Goal: Information Seeking & Learning: Learn about a topic

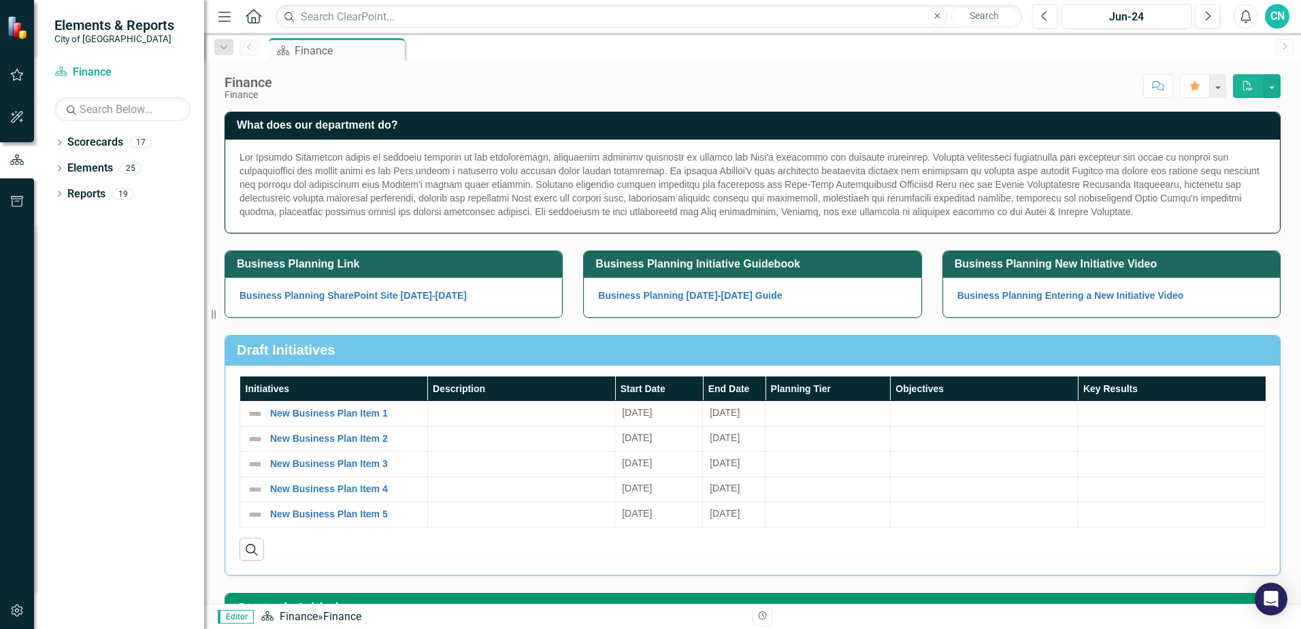
click at [14, 26] on img at bounding box center [19, 27] width 24 height 24
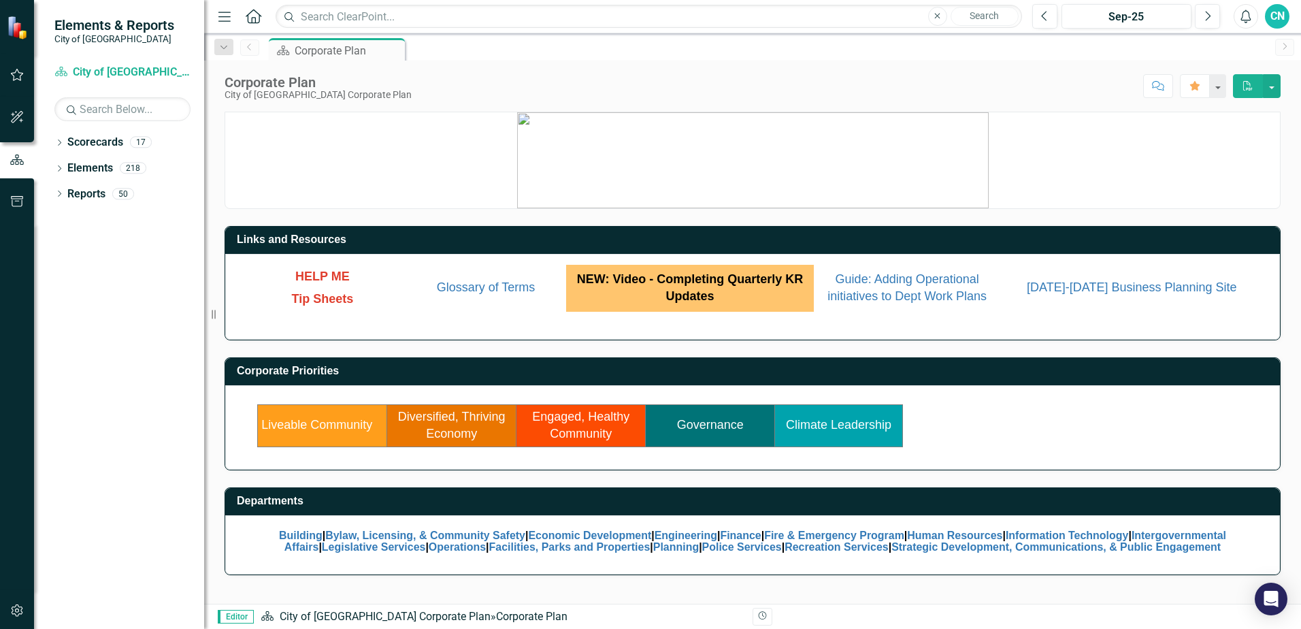
click at [706, 426] on link "Governance" at bounding box center [710, 425] width 67 height 14
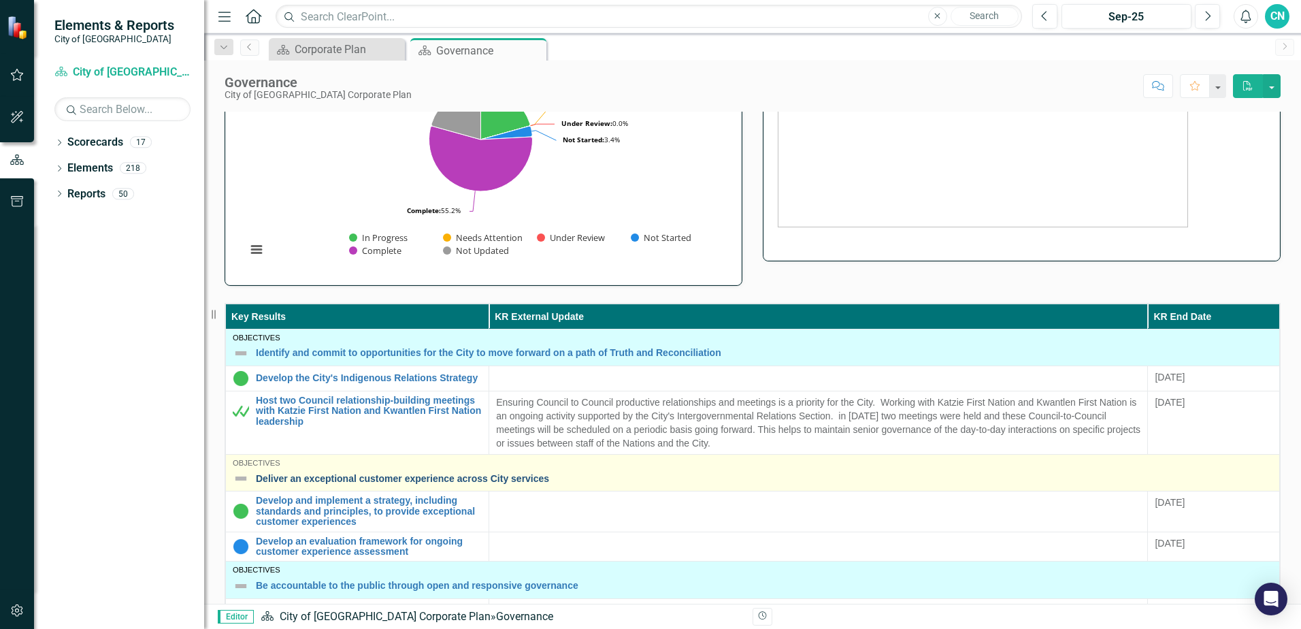
scroll to position [204, 0]
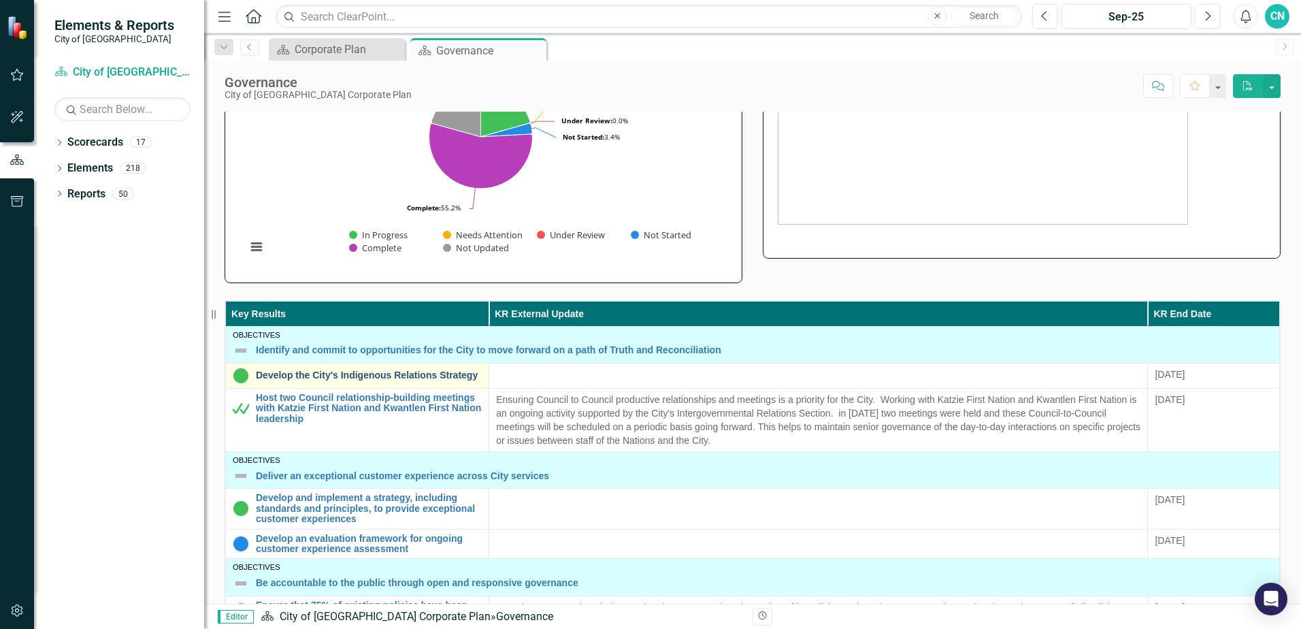
click at [275, 370] on link "Develop the City's Indigenous Relations Strategy" at bounding box center [369, 375] width 226 height 10
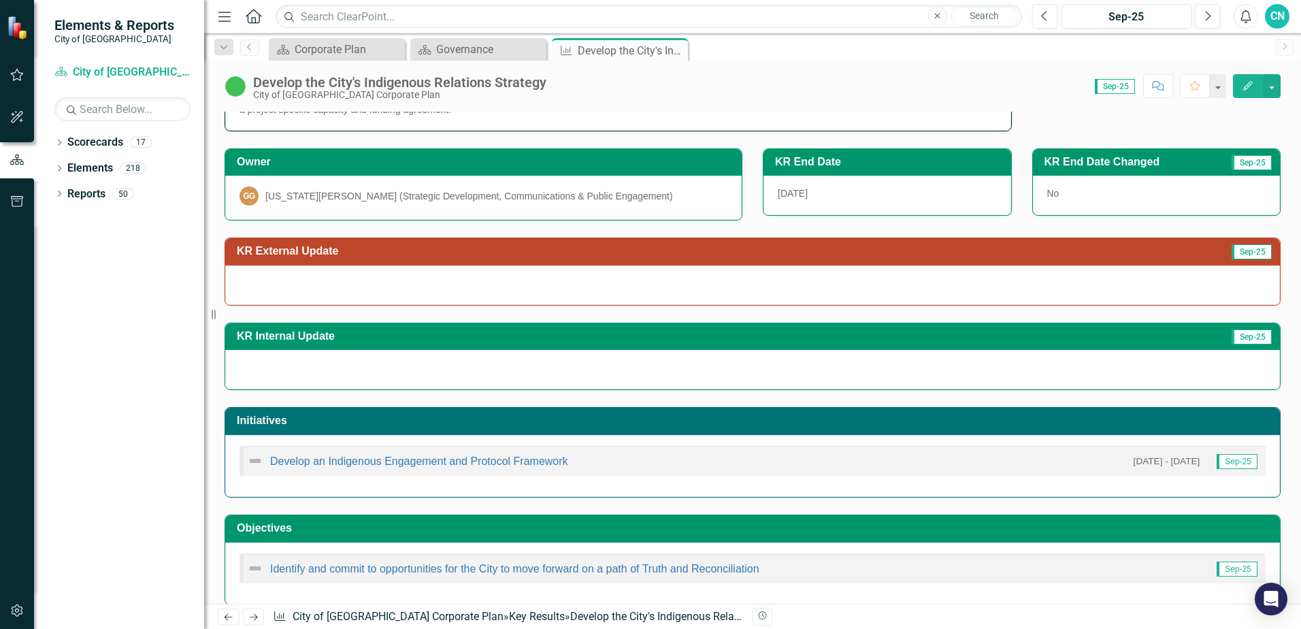
scroll to position [131, 0]
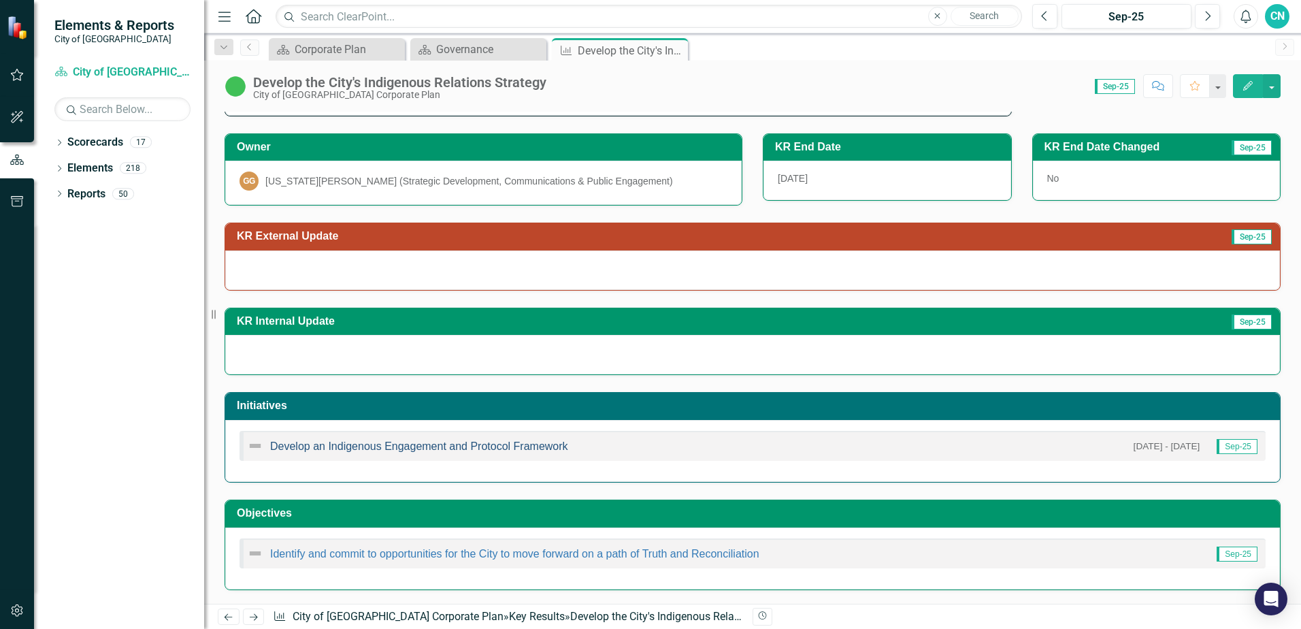
click at [444, 446] on link "Develop an Indigenous Engagement and Protocol Framework" at bounding box center [419, 446] width 298 height 12
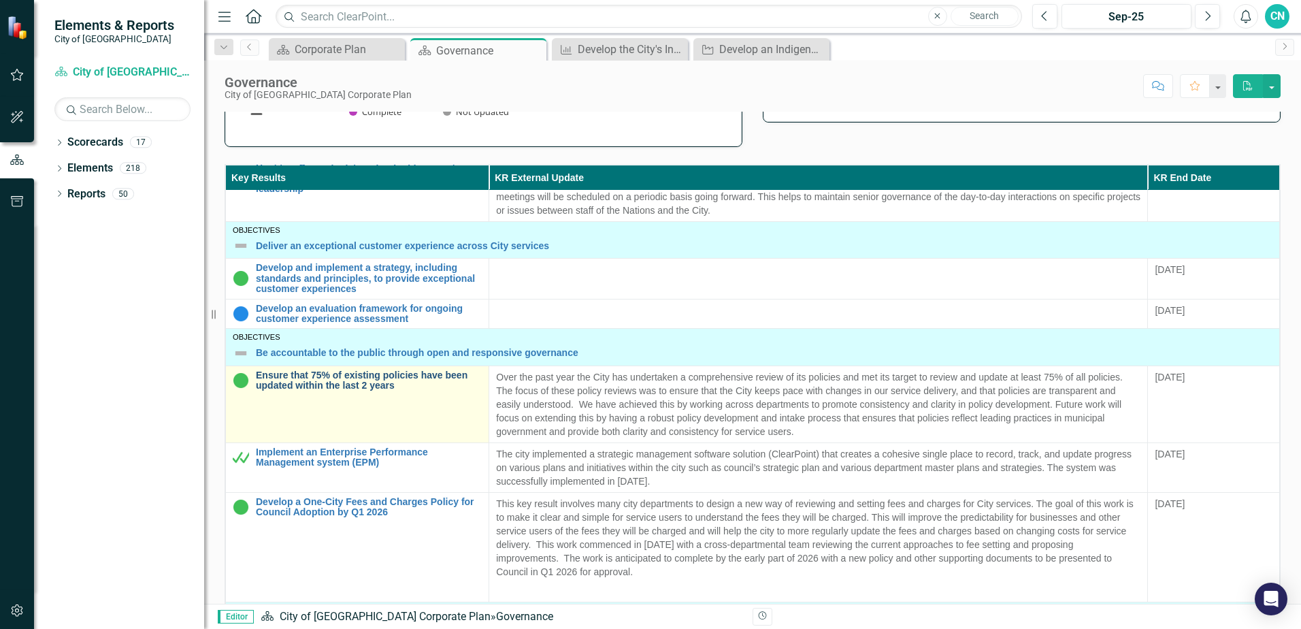
scroll to position [136, 0]
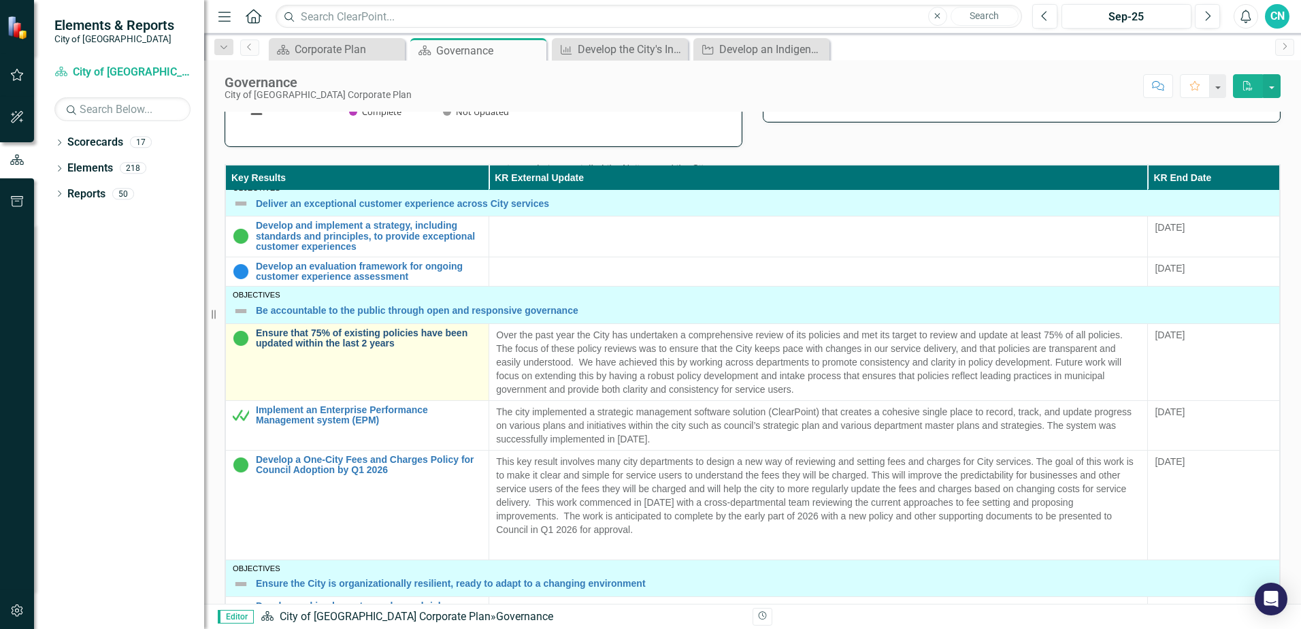
click at [345, 349] on link "Ensure that 75% of existing policies have been updated within the last 2 years" at bounding box center [369, 338] width 226 height 21
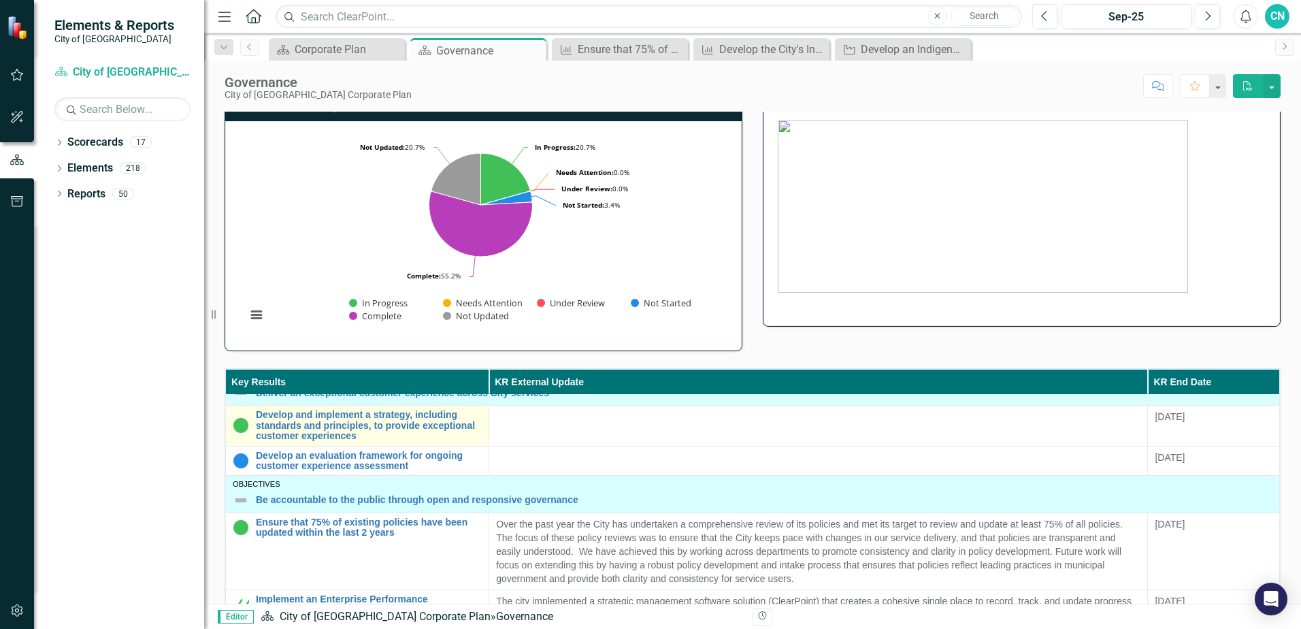
scroll to position [68, 0]
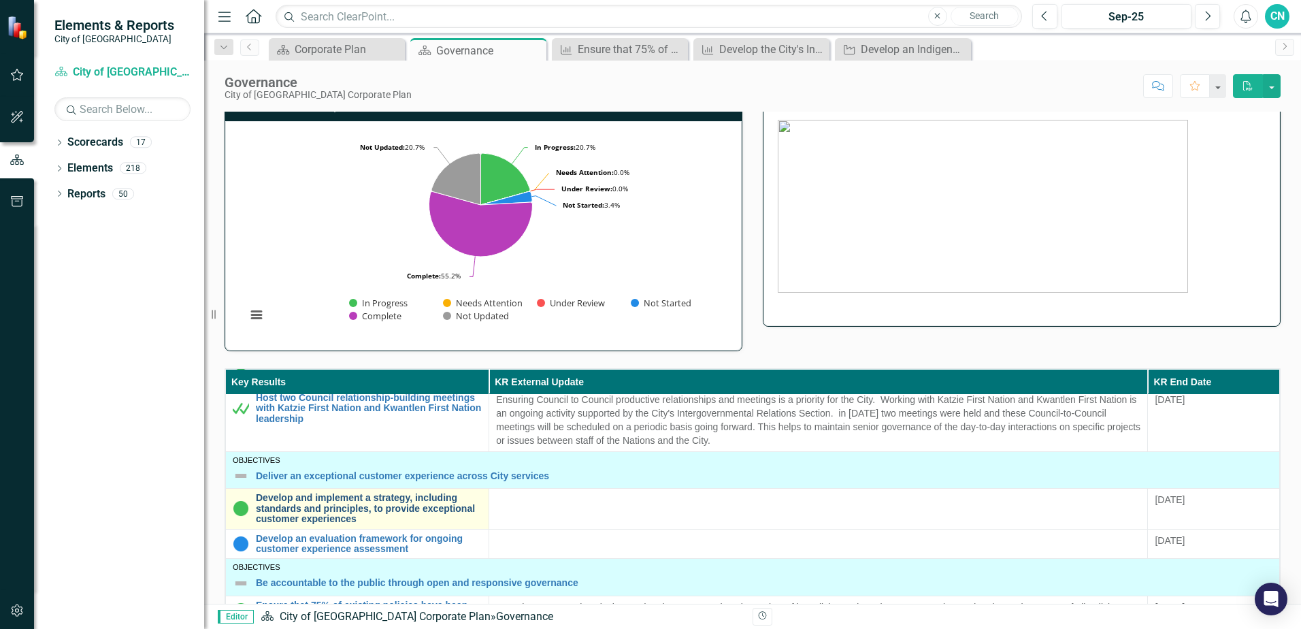
click at [306, 508] on link "Develop and implement a strategy, including standards and principles, to provid…" at bounding box center [369, 508] width 226 height 31
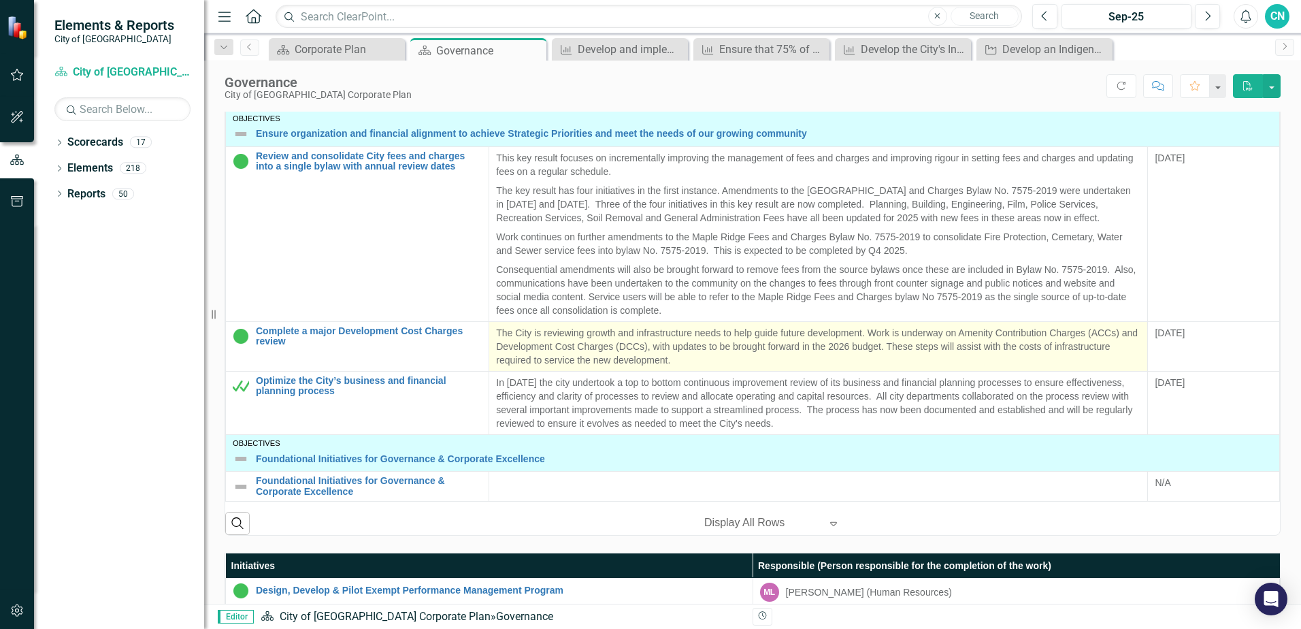
scroll to position [476, 0]
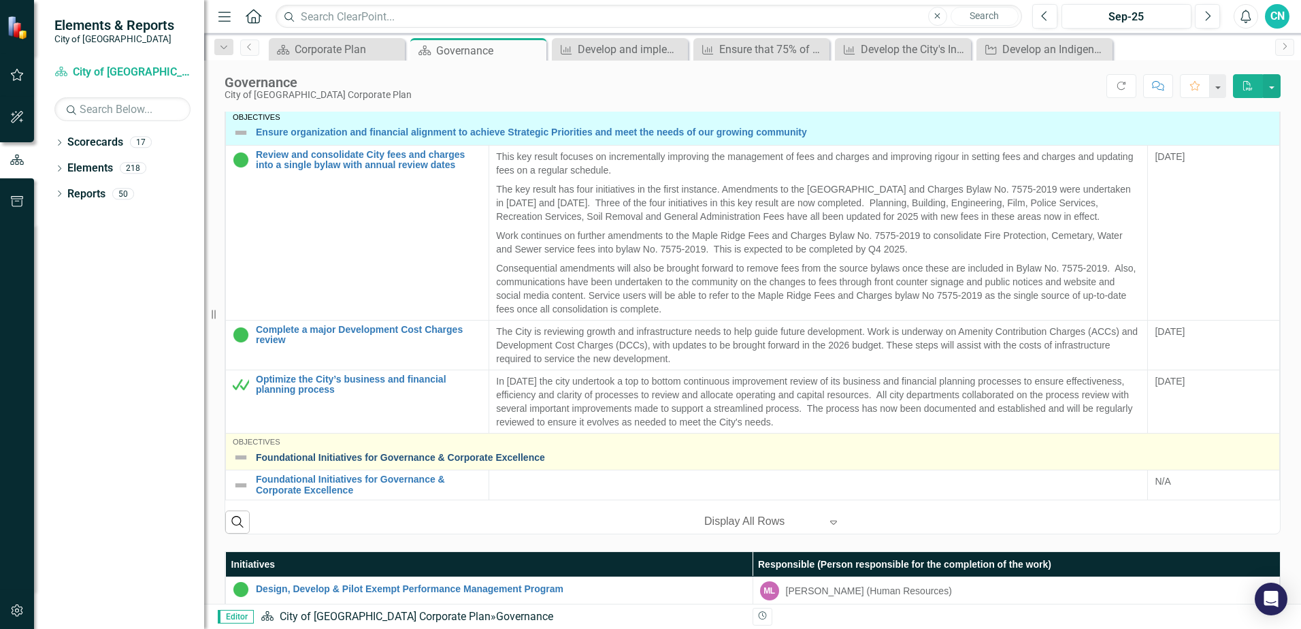
click at [359, 452] on link "Foundational Initiatives for Governance & Corporate Excellence" at bounding box center [764, 457] width 1016 height 10
